Goal: Information Seeking & Learning: Learn about a topic

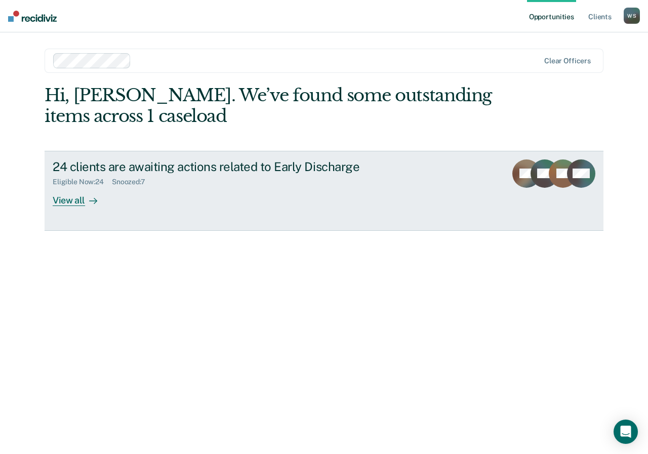
click at [83, 203] on div "View all" at bounding box center [81, 196] width 57 height 20
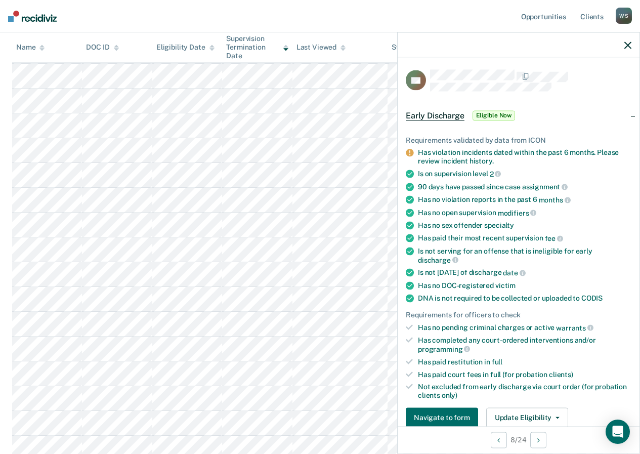
scroll to position [5, 0]
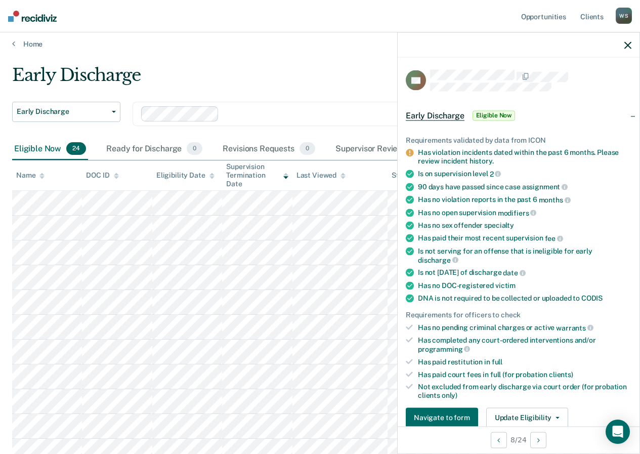
click at [632, 43] on div at bounding box center [519, 44] width 242 height 25
click at [628, 43] on icon "button" at bounding box center [627, 44] width 7 height 7
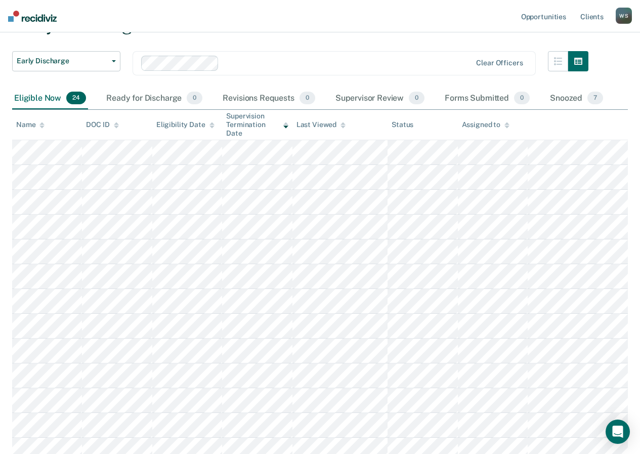
scroll to position [157, 0]
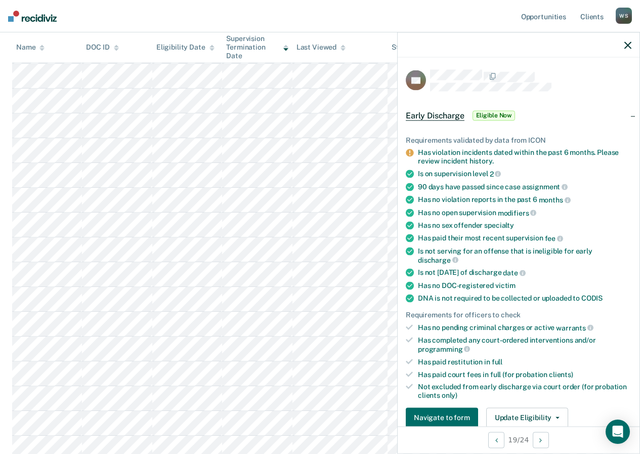
click at [626, 44] on icon "button" at bounding box center [627, 44] width 7 height 7
